Goal: Transaction & Acquisition: Download file/media

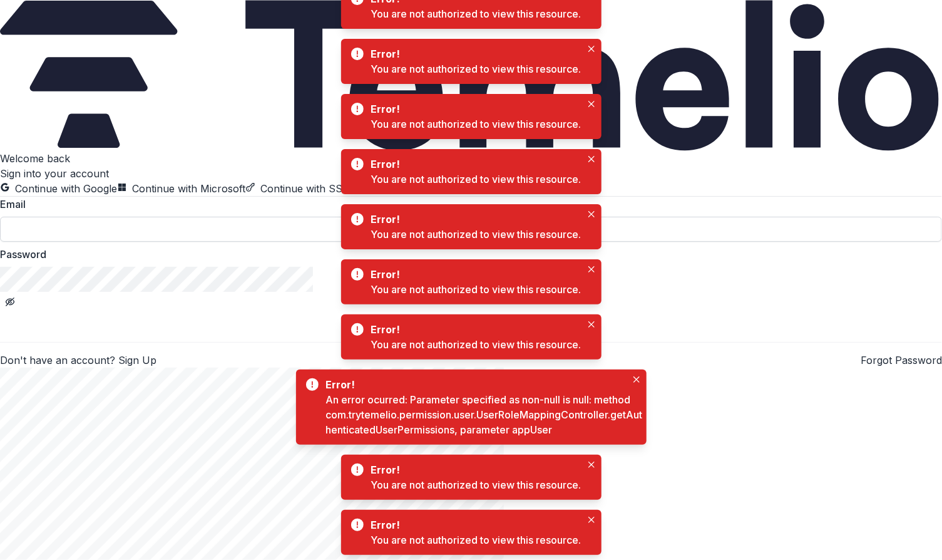
click at [143, 242] on input at bounding box center [471, 229] width 942 height 25
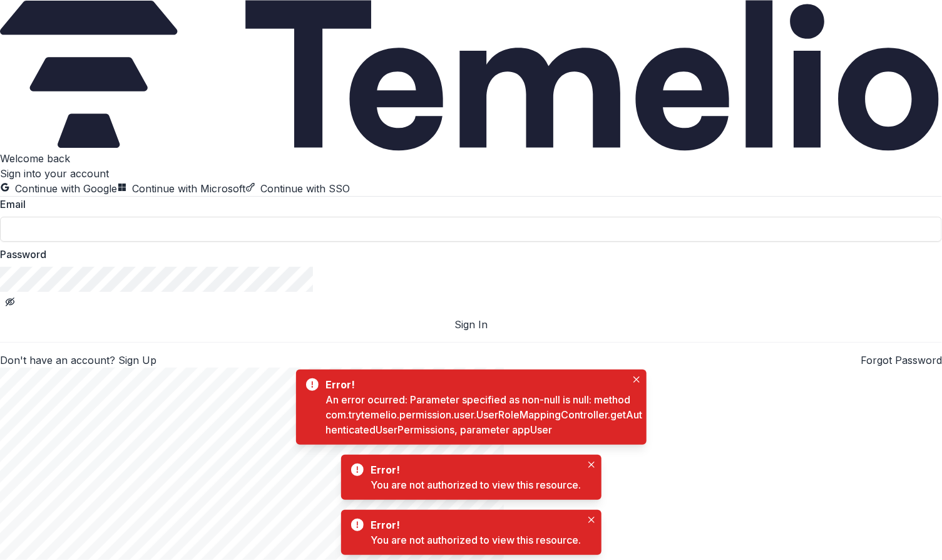
type input "**********"
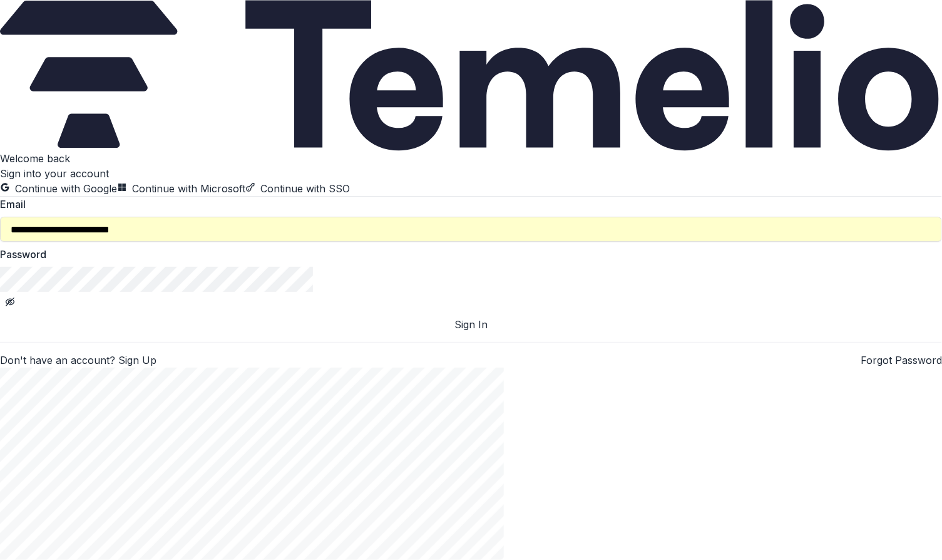
click at [225, 332] on button "Sign In" at bounding box center [471, 324] width 942 height 15
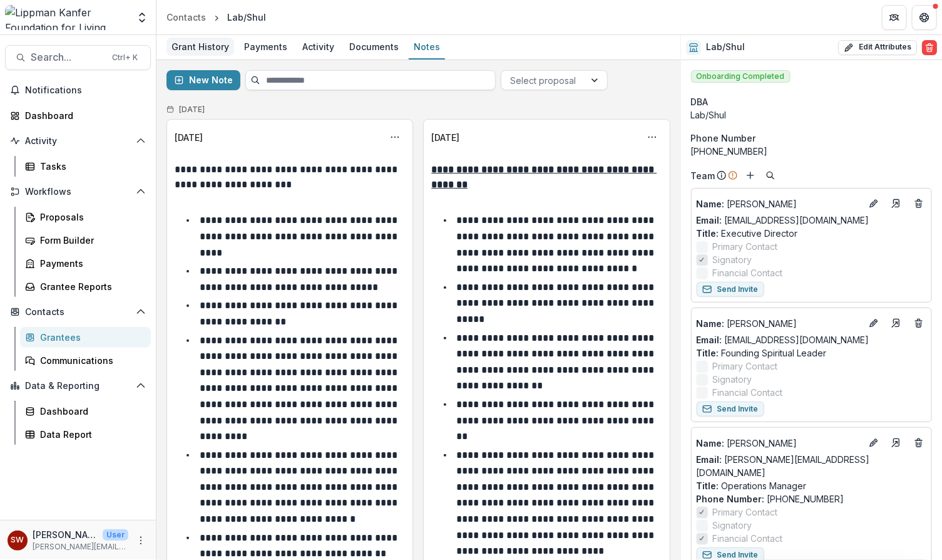
click at [197, 46] on div "Grant History" at bounding box center [201, 47] width 68 height 18
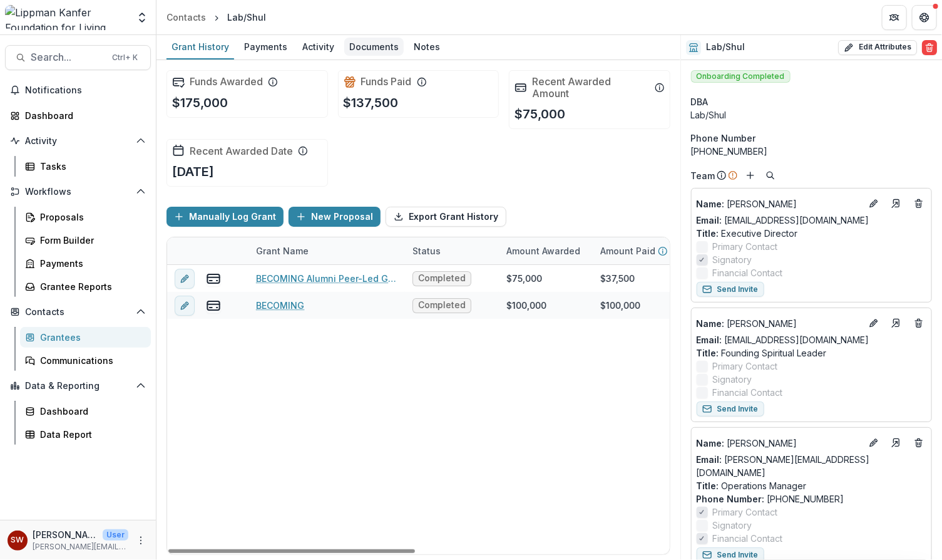
click at [369, 49] on div "Documents" at bounding box center [373, 47] width 59 height 18
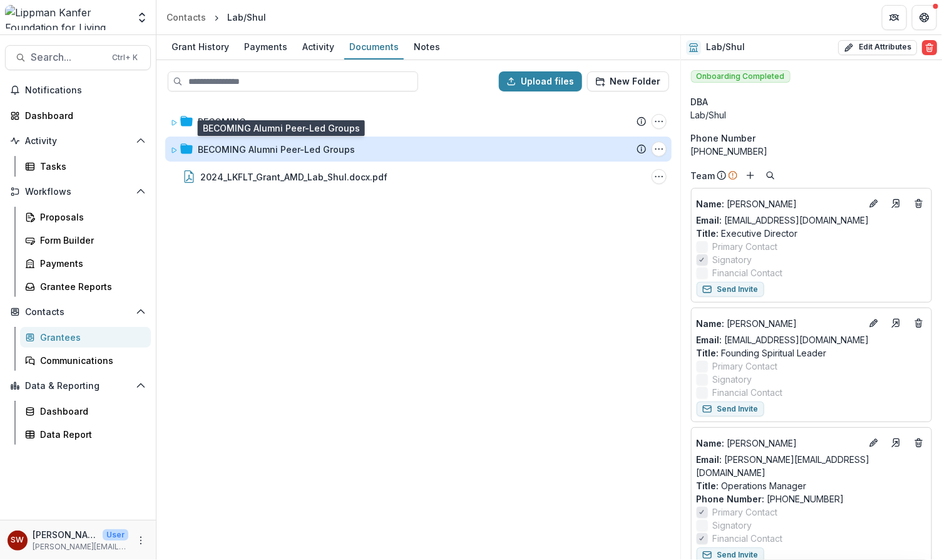
click at [308, 148] on div "BECOMING Alumni Peer-Led Groups" at bounding box center [276, 149] width 157 height 13
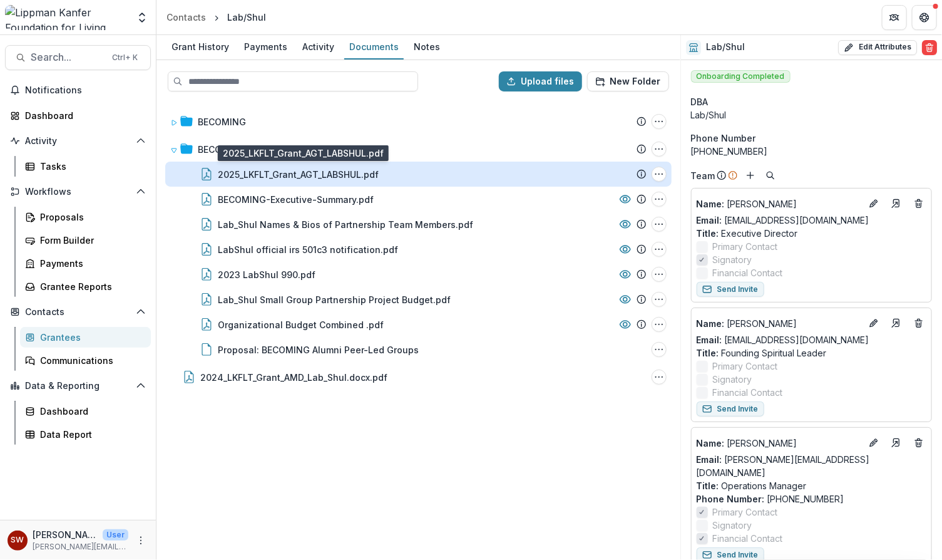
click at [331, 176] on div "2025_LKFLT_Grant_AGT_LABSHUL.pdf" at bounding box center [298, 174] width 161 height 13
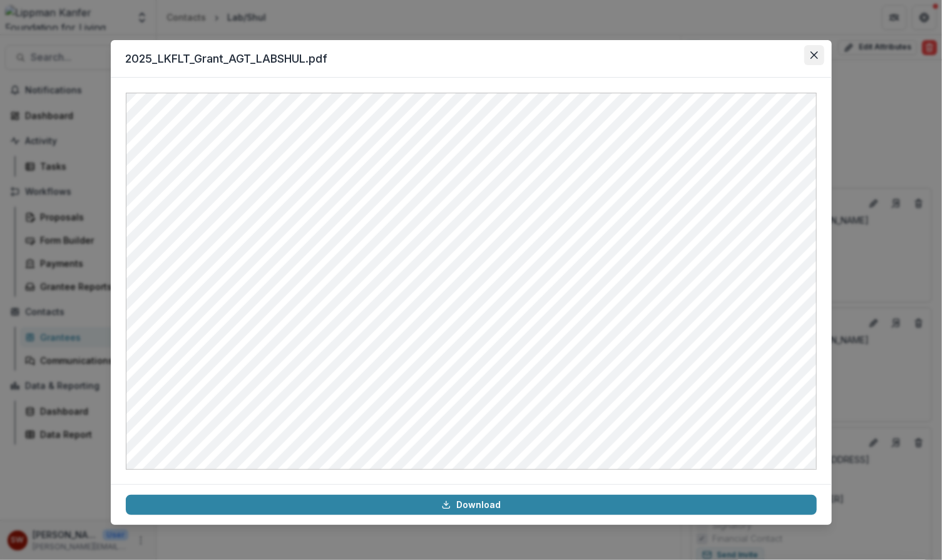
click at [816, 49] on button "Close" at bounding box center [815, 55] width 20 height 20
